Goal: Download file/media

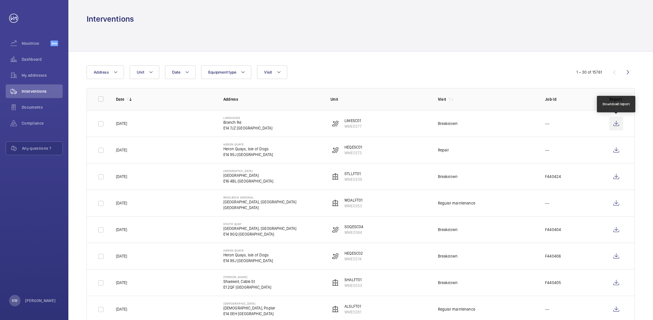
click at [614, 122] on wm-front-icon-button at bounding box center [617, 124] width 14 height 14
click at [270, 73] on span "Visit" at bounding box center [268, 72] width 8 height 5
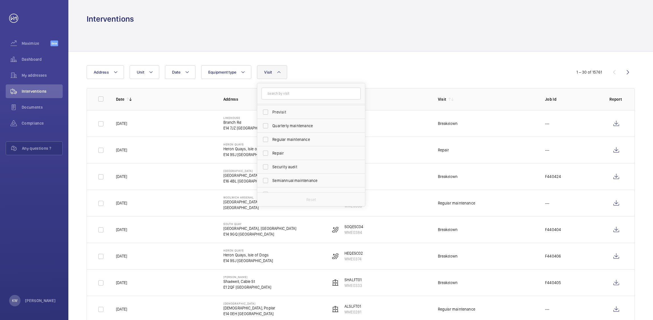
scroll to position [85, 0]
click at [278, 132] on span "Regular maintenance" at bounding box center [311, 135] width 78 height 6
click at [271, 132] on input "Regular maintenance" at bounding box center [265, 134] width 11 height 11
checkbox input "true"
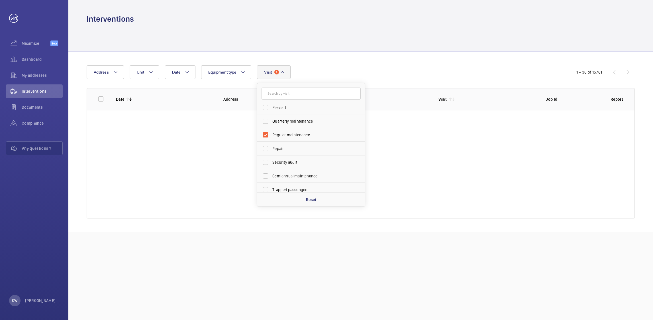
click at [394, 72] on div "Date Address Unit Equipment type Visit 1 Annual maintenance Breakdown Client me…" at bounding box center [327, 72] width 480 height 14
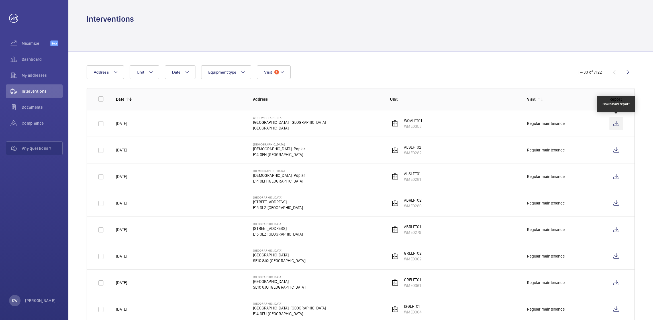
click at [616, 122] on wm-front-icon-button at bounding box center [617, 124] width 14 height 14
click at [613, 152] on wm-front-icon-button at bounding box center [617, 150] width 14 height 14
click at [614, 178] on wm-front-icon-button at bounding box center [617, 177] width 14 height 14
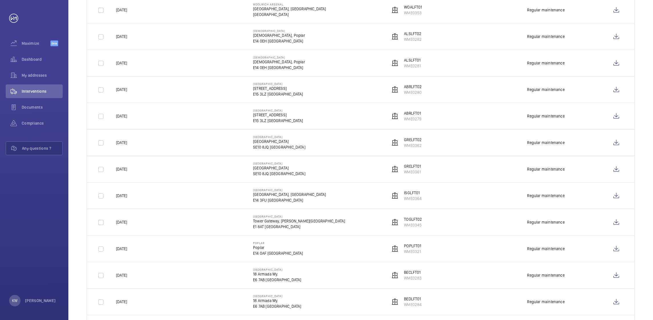
scroll to position [128, 0]
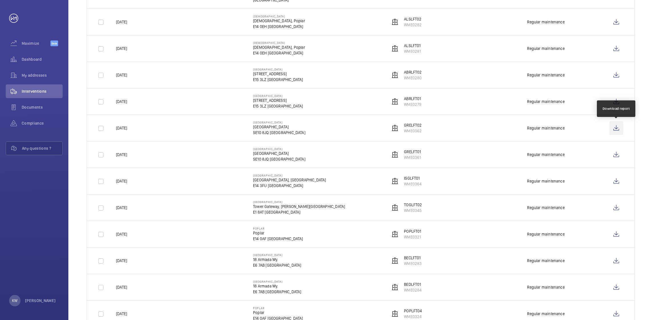
click at [615, 128] on wm-front-icon-button at bounding box center [617, 128] width 14 height 14
click at [615, 179] on wm-front-icon-button at bounding box center [617, 181] width 14 height 14
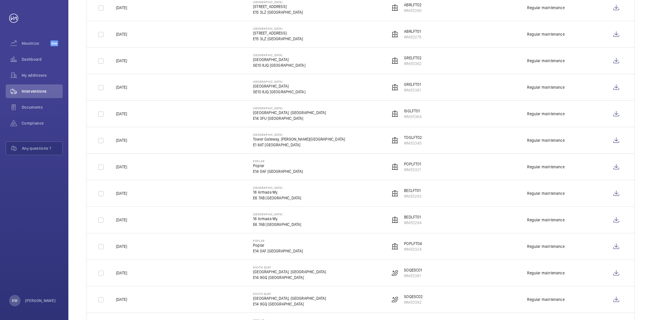
scroll to position [213, 0]
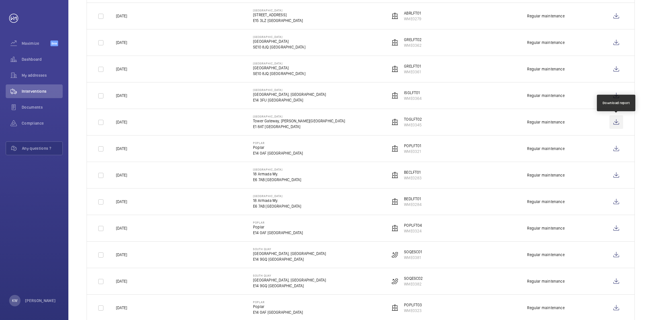
click at [615, 120] on wm-front-icon-button at bounding box center [617, 122] width 14 height 14
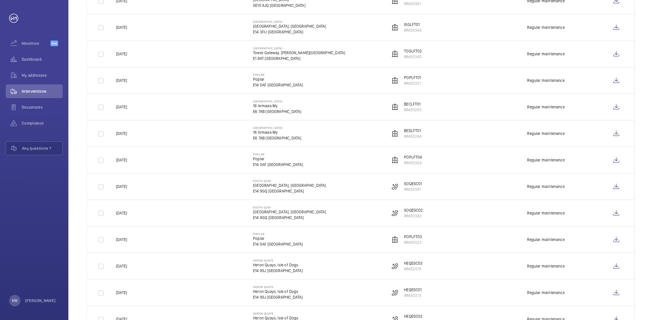
scroll to position [299, 0]
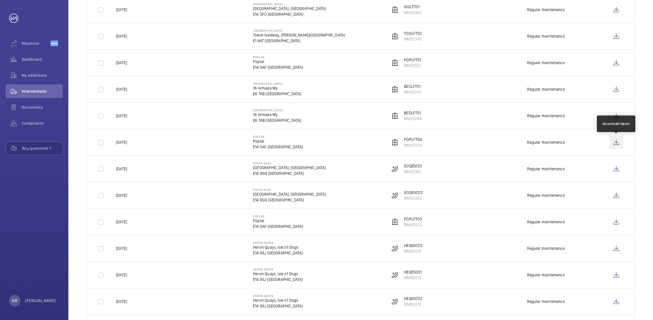
click at [614, 145] on wm-front-icon-button at bounding box center [617, 142] width 14 height 14
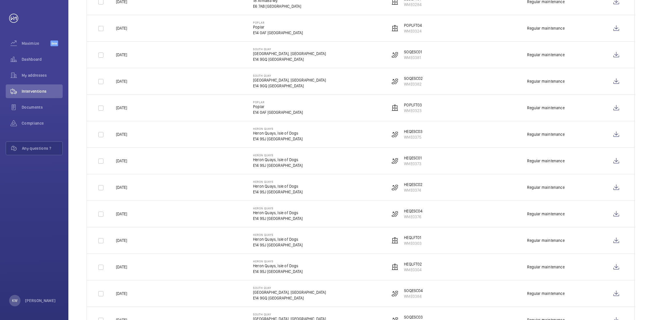
scroll to position [427, 0]
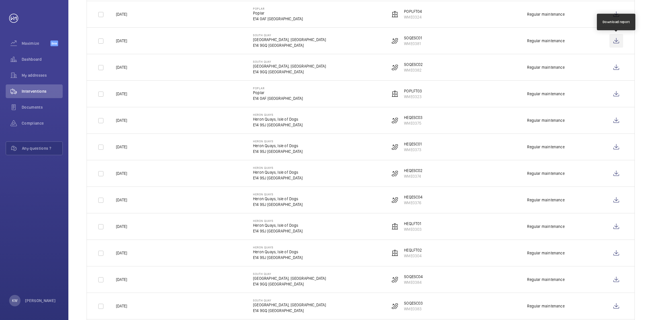
click at [617, 43] on wm-front-icon-button at bounding box center [617, 41] width 14 height 14
click at [613, 68] on wm-front-icon-button at bounding box center [617, 67] width 14 height 14
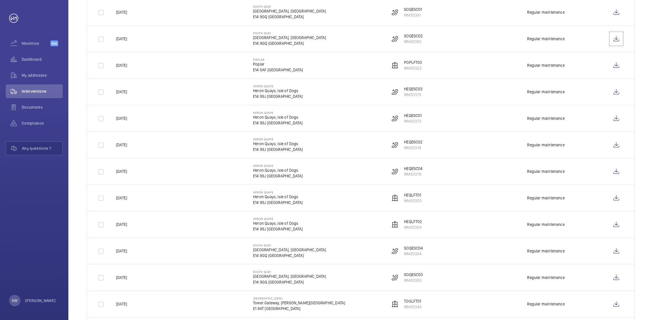
scroll to position [470, 0]
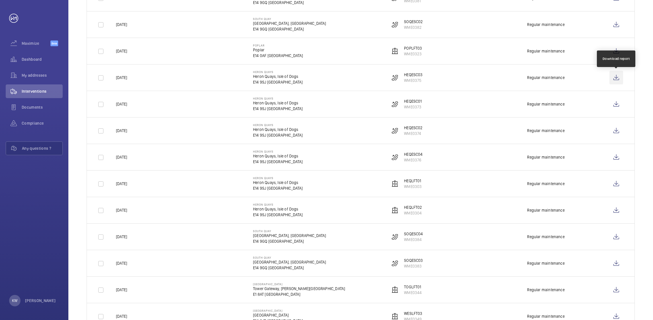
click at [615, 82] on wm-front-icon-button at bounding box center [617, 78] width 14 height 14
click at [614, 103] on wm-front-icon-button at bounding box center [617, 104] width 14 height 14
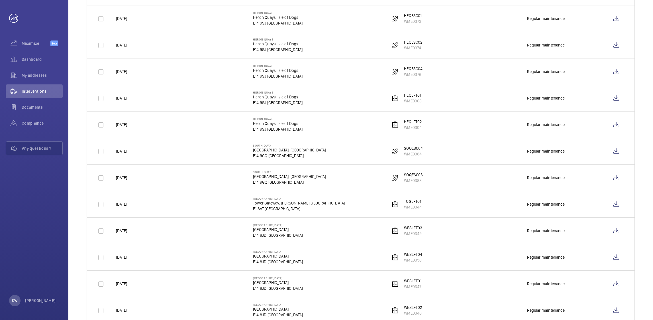
scroll to position [299, 0]
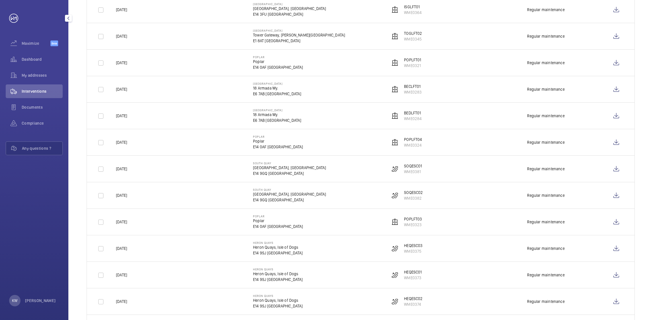
click at [33, 93] on span "Interventions" at bounding box center [42, 91] width 41 height 6
click at [38, 74] on span "My addresses" at bounding box center [42, 75] width 41 height 6
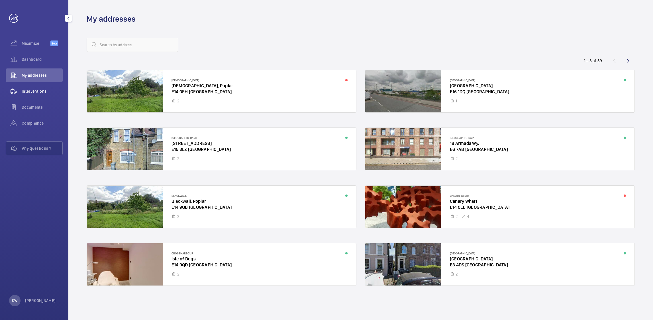
click at [45, 93] on span "Interventions" at bounding box center [42, 91] width 41 height 6
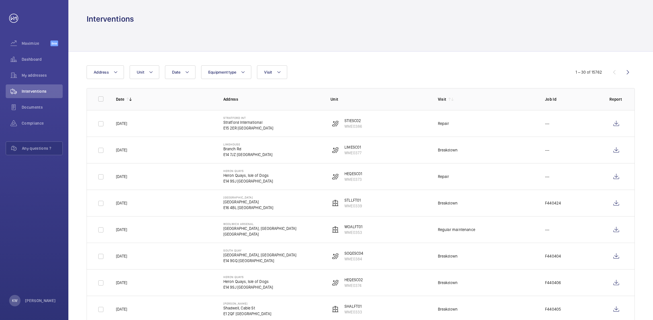
click at [330, 72] on div "Date Address Unit Equipment type Visit" at bounding box center [327, 72] width 480 height 14
click at [356, 44] on div at bounding box center [361, 37] width 548 height 27
click at [408, 44] on div at bounding box center [361, 37] width 548 height 27
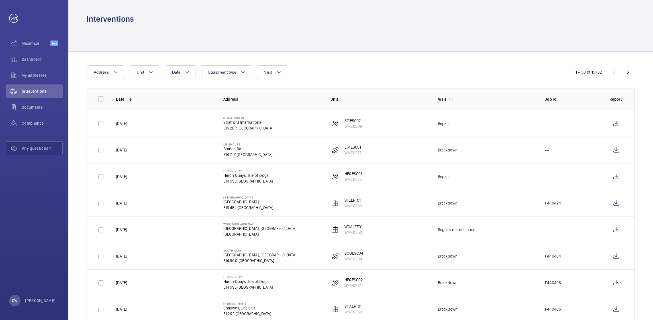
click at [473, 42] on div at bounding box center [361, 37] width 548 height 27
click at [563, 32] on div at bounding box center [361, 37] width 548 height 27
click at [431, 40] on div at bounding box center [361, 37] width 548 height 27
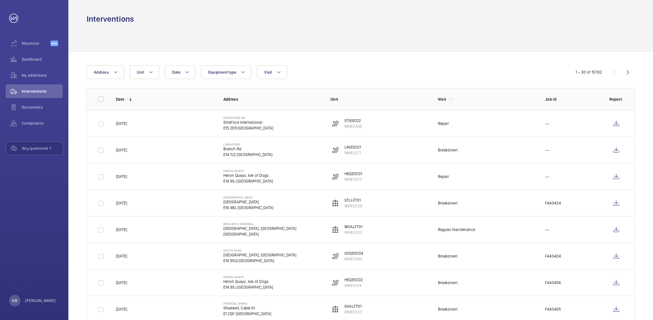
click at [402, 73] on div "Date Address Unit Equipment type Visit" at bounding box center [327, 72] width 480 height 14
drag, startPoint x: 338, startPoint y: 26, endPoint x: 325, endPoint y: 46, distance: 22.9
click at [334, 32] on div at bounding box center [361, 37] width 548 height 27
click at [267, 31] on div at bounding box center [361, 37] width 548 height 27
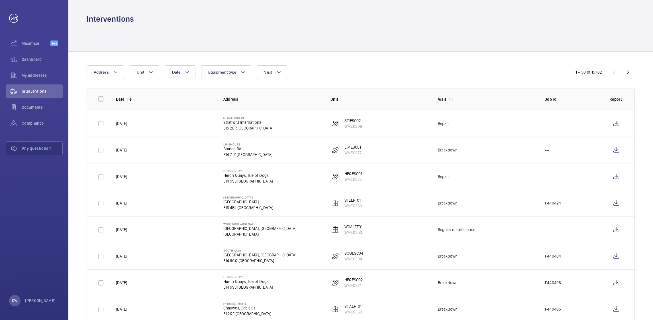
drag, startPoint x: 201, startPoint y: 35, endPoint x: 170, endPoint y: 37, distance: 30.5
click at [180, 37] on div at bounding box center [361, 37] width 548 height 27
click at [122, 39] on div at bounding box center [361, 37] width 548 height 27
click at [93, 10] on div "Interventions" at bounding box center [360, 12] width 585 height 24
click at [141, 11] on div "Interventions" at bounding box center [360, 12] width 585 height 24
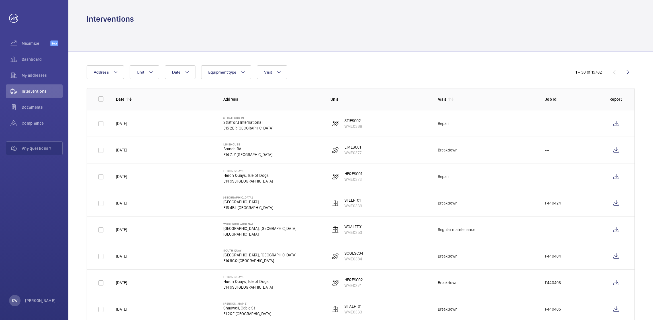
click at [141, 17] on div "Interventions" at bounding box center [361, 19] width 548 height 11
click at [141, 20] on div "Interventions" at bounding box center [361, 19] width 548 height 11
drag, startPoint x: 138, startPoint y: 29, endPoint x: 126, endPoint y: 31, distance: 12.5
click at [138, 29] on div at bounding box center [361, 37] width 548 height 27
drag, startPoint x: 114, startPoint y: 32, endPoint x: 97, endPoint y: 35, distance: 17.0
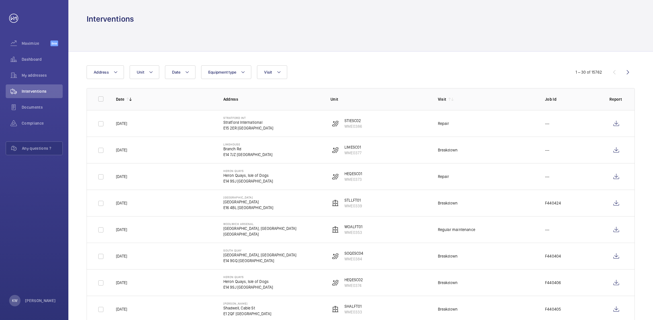
click at [112, 35] on div at bounding box center [361, 37] width 548 height 27
click at [79, 22] on div "Interventions" at bounding box center [360, 12] width 585 height 24
click at [86, 31] on div at bounding box center [360, 37] width 585 height 27
click at [202, 32] on div at bounding box center [361, 37] width 548 height 27
drag, startPoint x: 301, startPoint y: 31, endPoint x: 335, endPoint y: 28, distance: 33.5
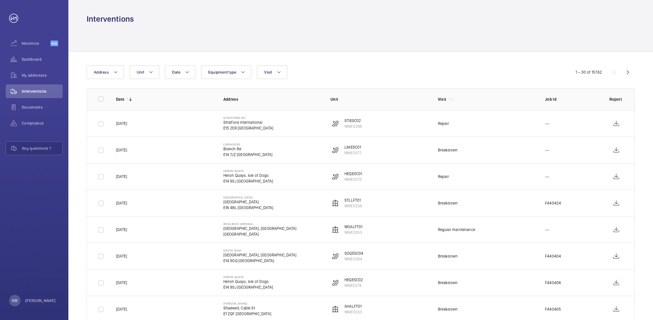
click at [303, 31] on div at bounding box center [361, 37] width 548 height 27
click at [346, 28] on div at bounding box center [361, 37] width 548 height 27
click at [364, 28] on div at bounding box center [361, 37] width 548 height 27
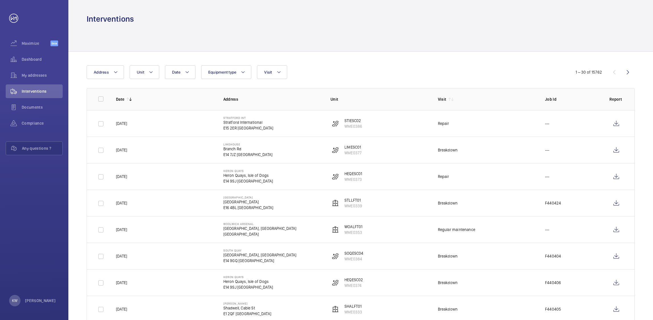
click at [355, 30] on div at bounding box center [361, 37] width 548 height 27
click at [358, 75] on div "Date Address Unit Equipment type Visit" at bounding box center [327, 72] width 480 height 14
click at [25, 87] on div "Interventions" at bounding box center [34, 91] width 57 height 14
